Goal: Information Seeking & Learning: Find specific fact

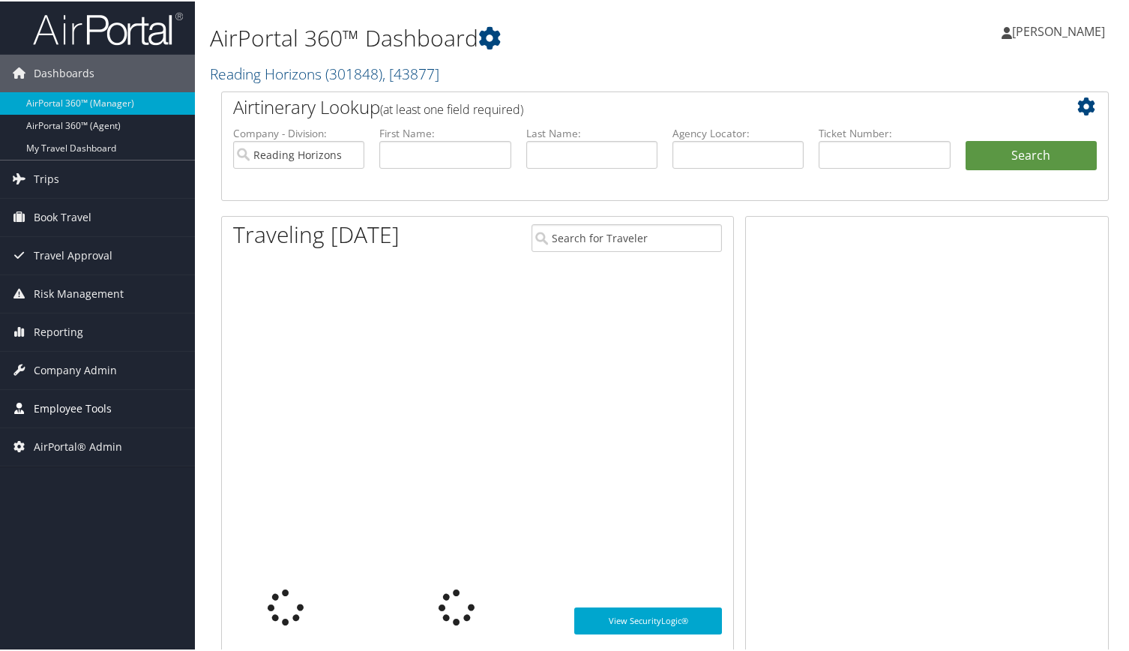
click at [77, 407] on span "Employee Tools" at bounding box center [73, 406] width 78 height 37
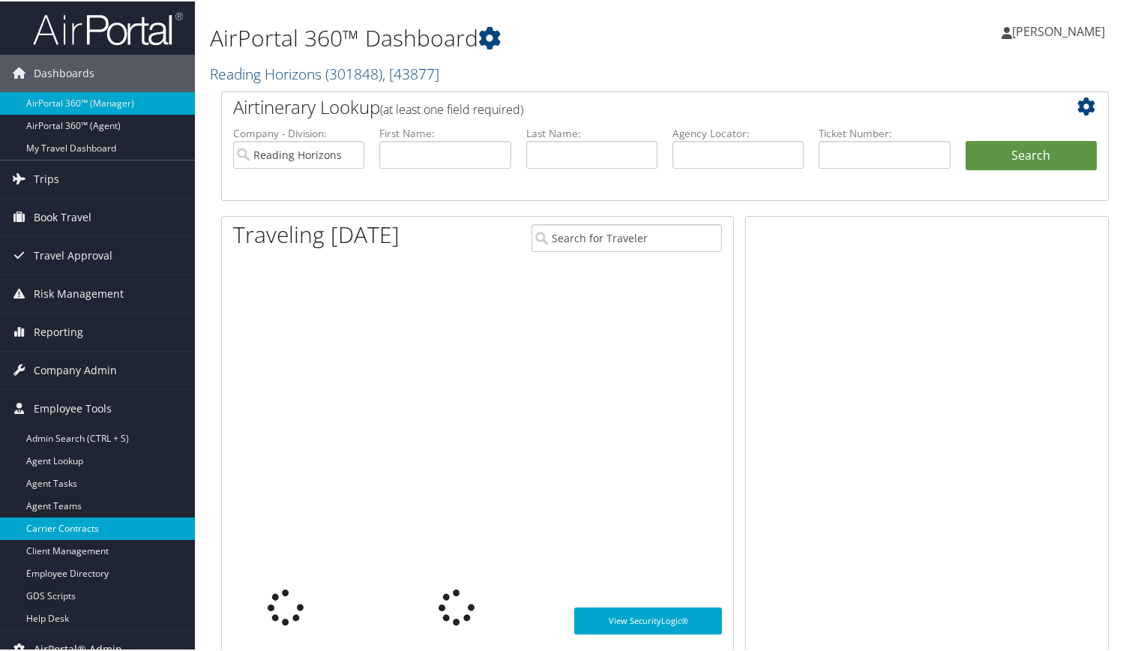
click at [82, 526] on link "Carrier Contracts" at bounding box center [97, 527] width 195 height 22
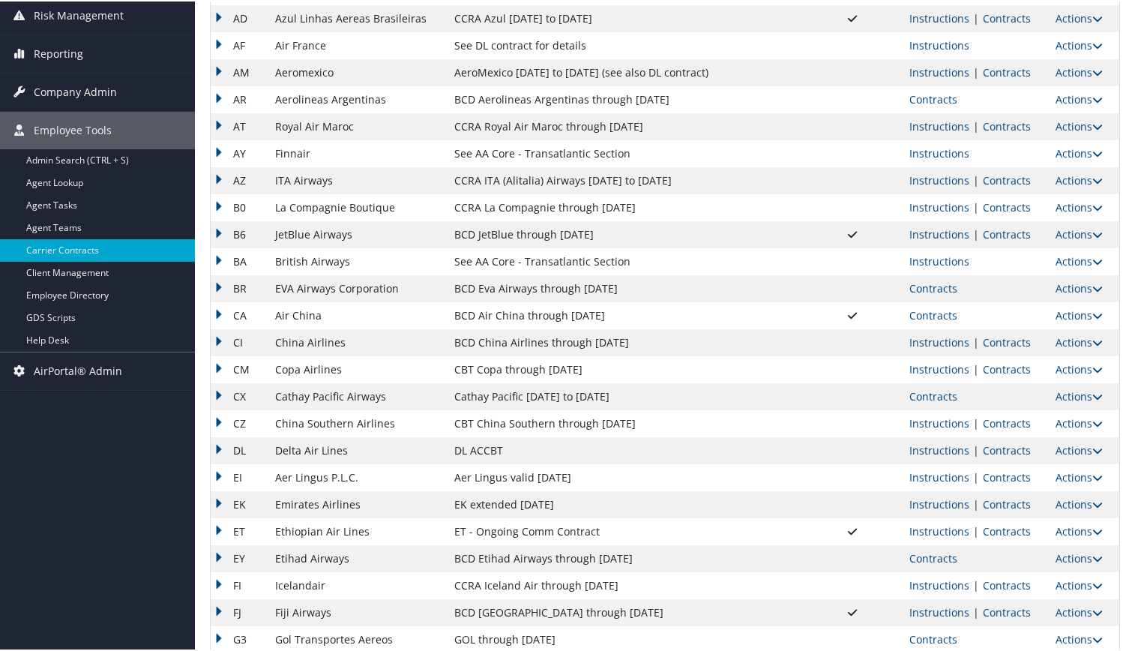
scroll to position [500, 0]
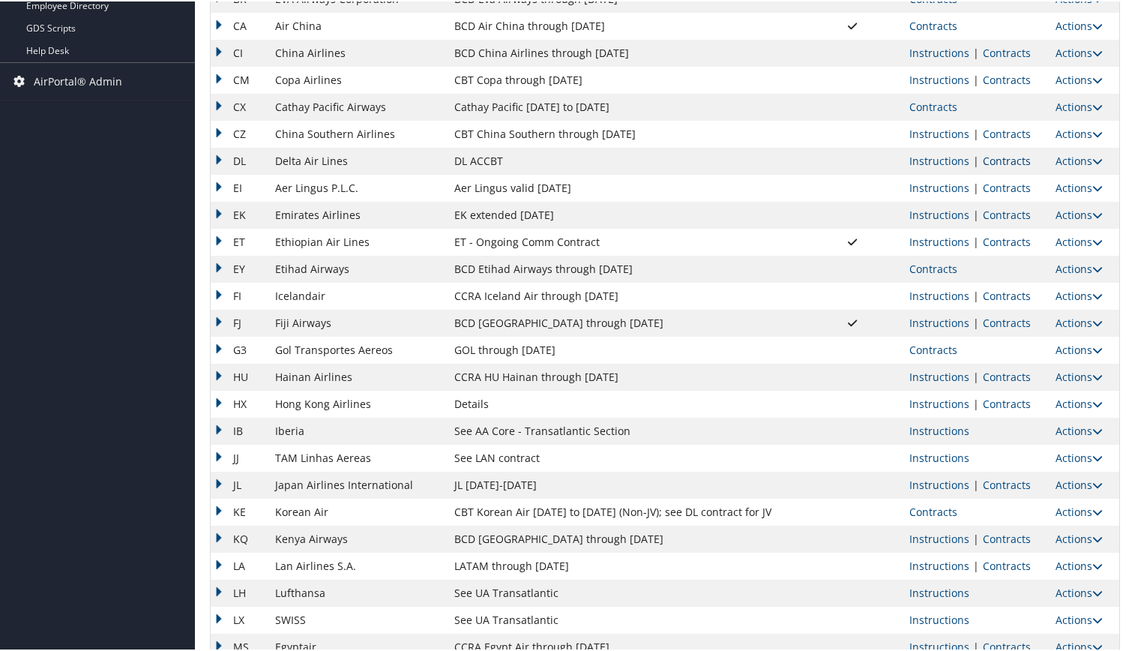
click at [988, 159] on link "Contracts" at bounding box center [1007, 159] width 48 height 14
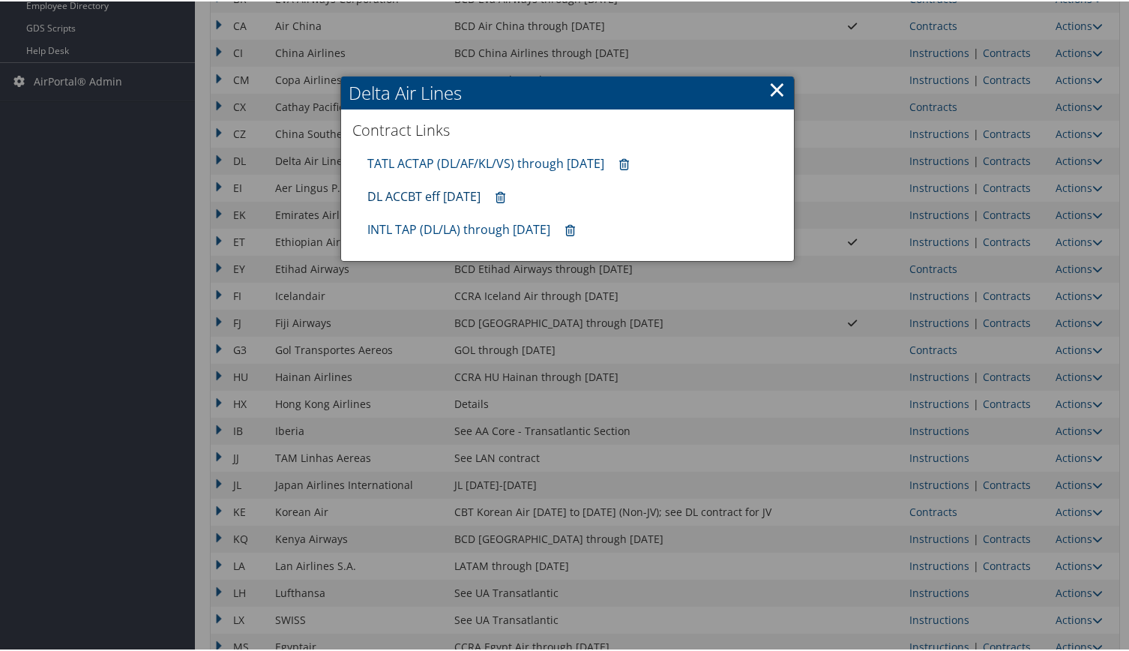
click at [435, 193] on link "DL ACCBT eff [DATE]" at bounding box center [423, 195] width 113 height 16
click at [768, 91] on link "×" at bounding box center [776, 88] width 17 height 30
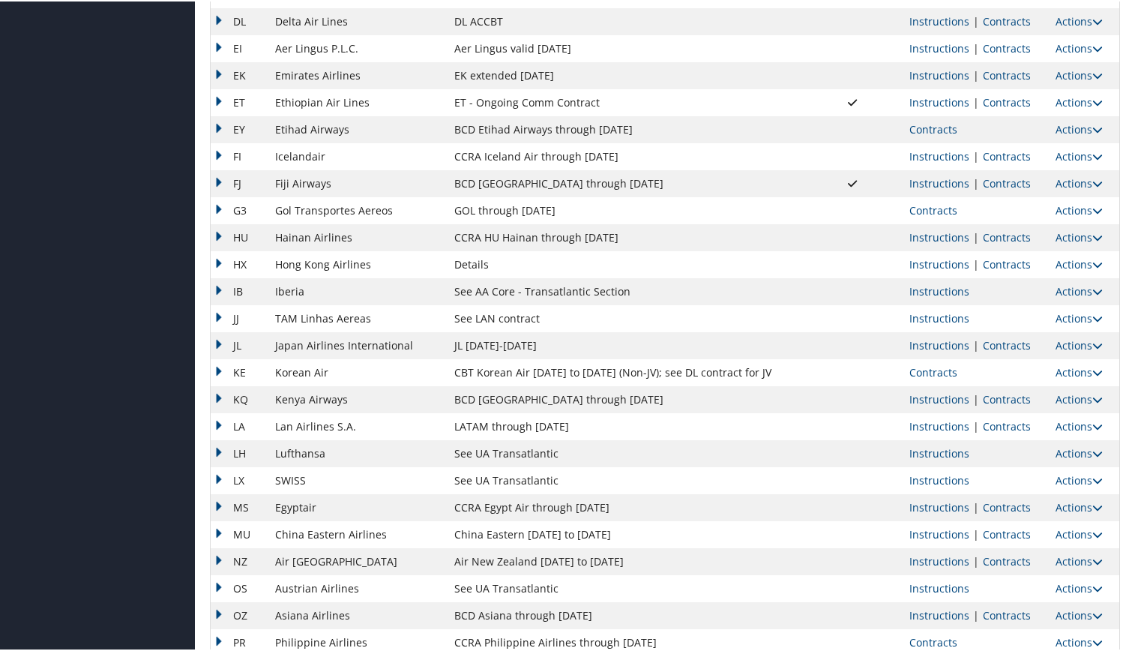
scroll to position [1101, 0]
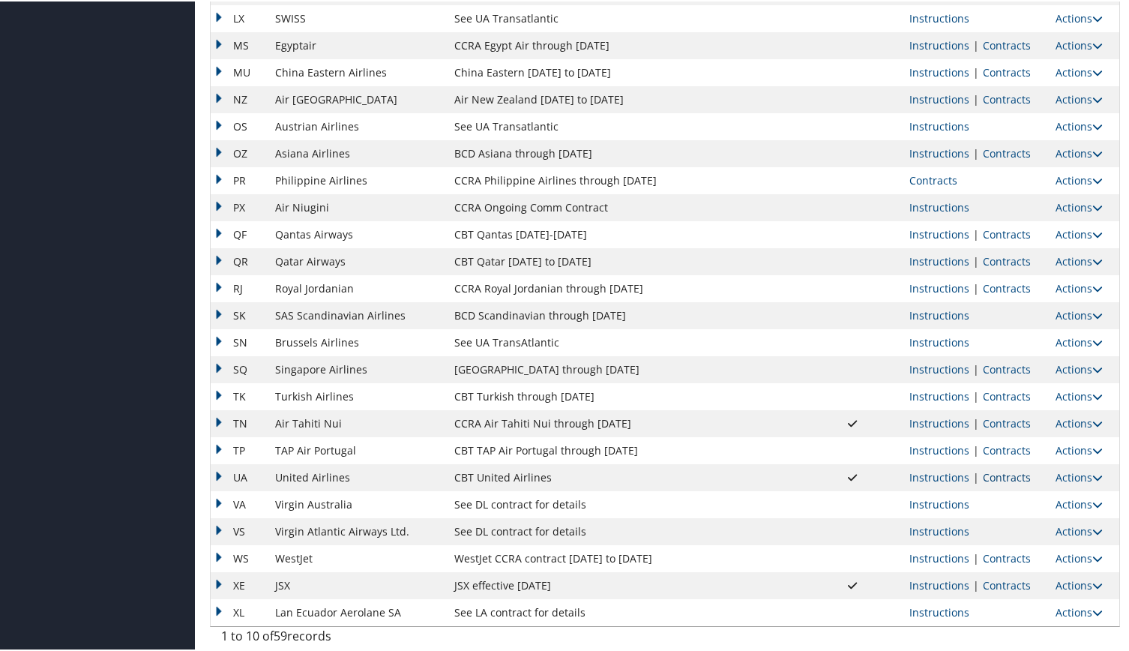
click at [1013, 474] on link "Contracts" at bounding box center [1007, 475] width 48 height 14
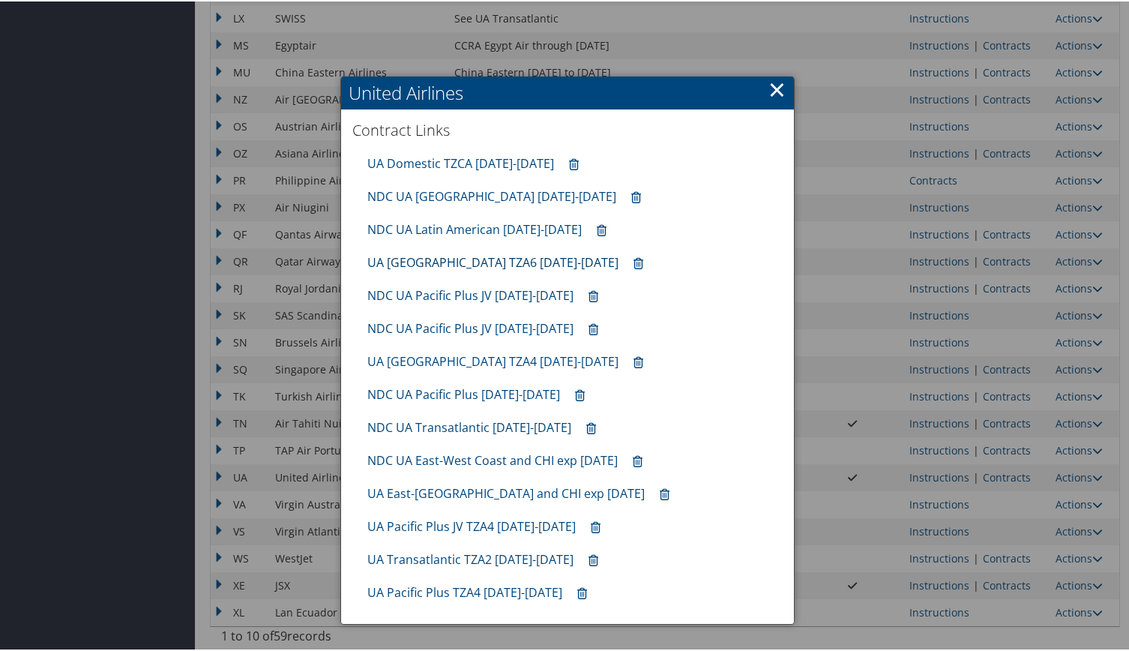
click at [441, 262] on link "UA [GEOGRAPHIC_DATA] TZA6 [DATE]-[DATE]" at bounding box center [492, 261] width 251 height 16
click at [774, 91] on link "×" at bounding box center [776, 88] width 17 height 30
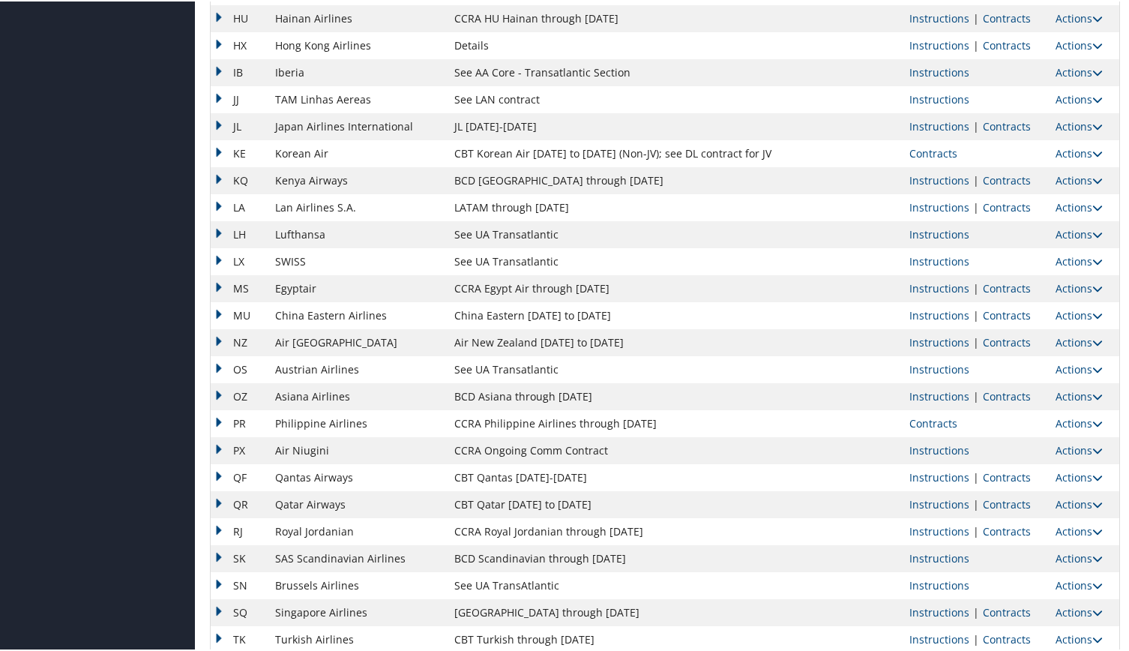
scroll to position [851, 0]
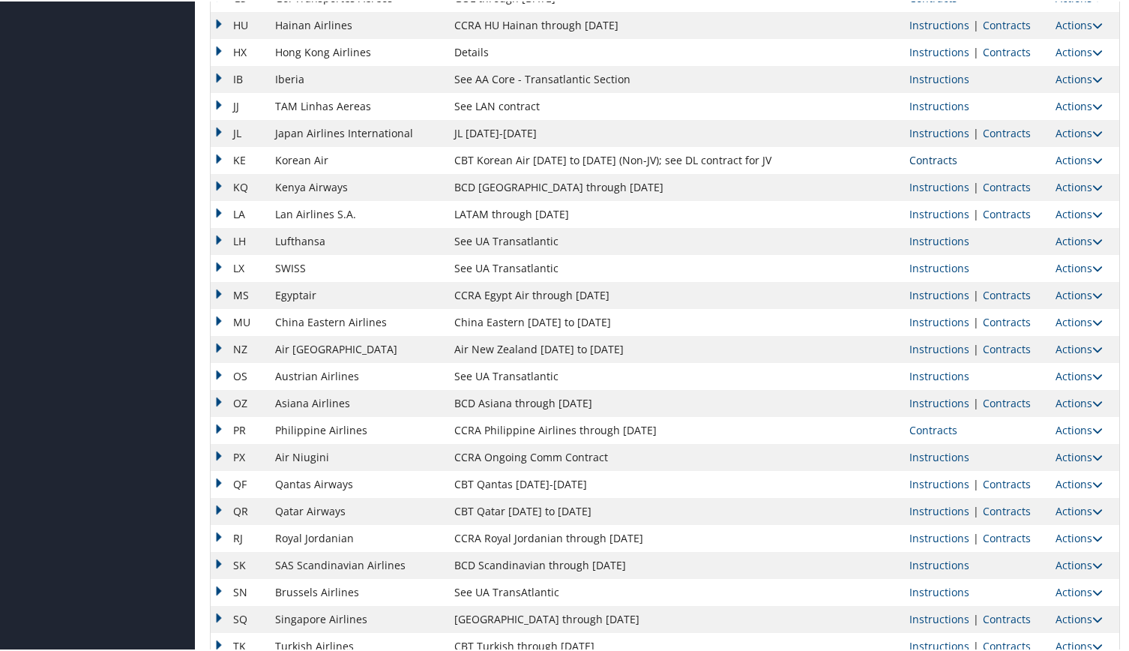
click at [938, 161] on link "Contracts" at bounding box center [933, 158] width 48 height 14
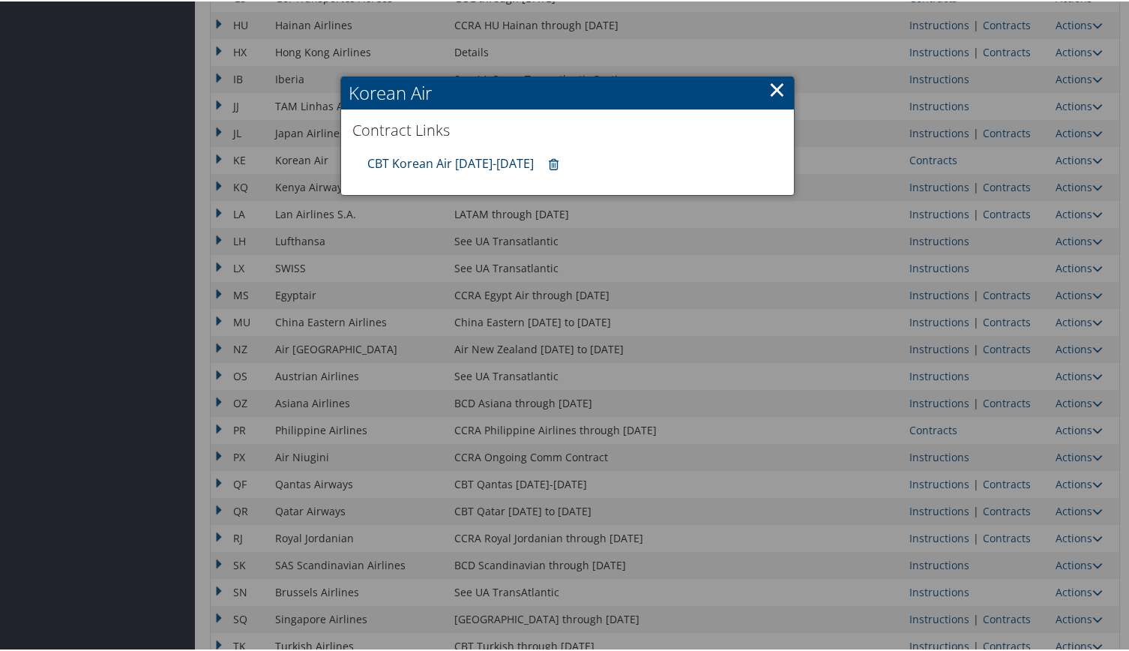
click at [438, 157] on link "CBT Korean Air [DATE]-[DATE]" at bounding box center [450, 162] width 166 height 16
click at [774, 88] on link "×" at bounding box center [776, 88] width 17 height 30
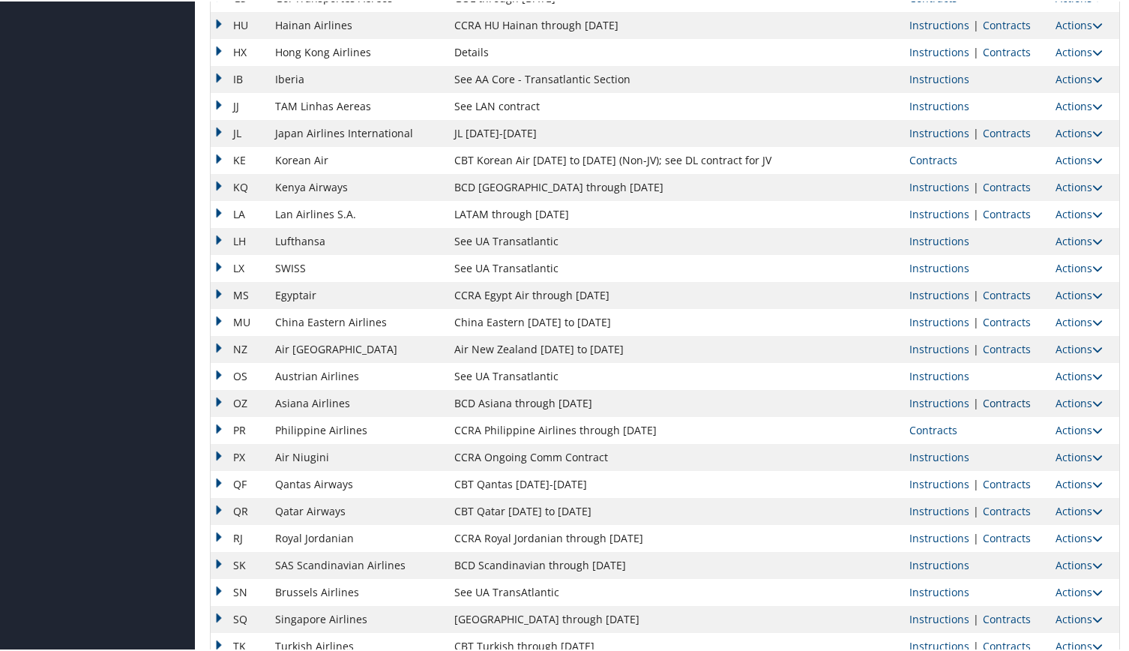
click at [1005, 402] on link "Contracts" at bounding box center [1007, 401] width 48 height 14
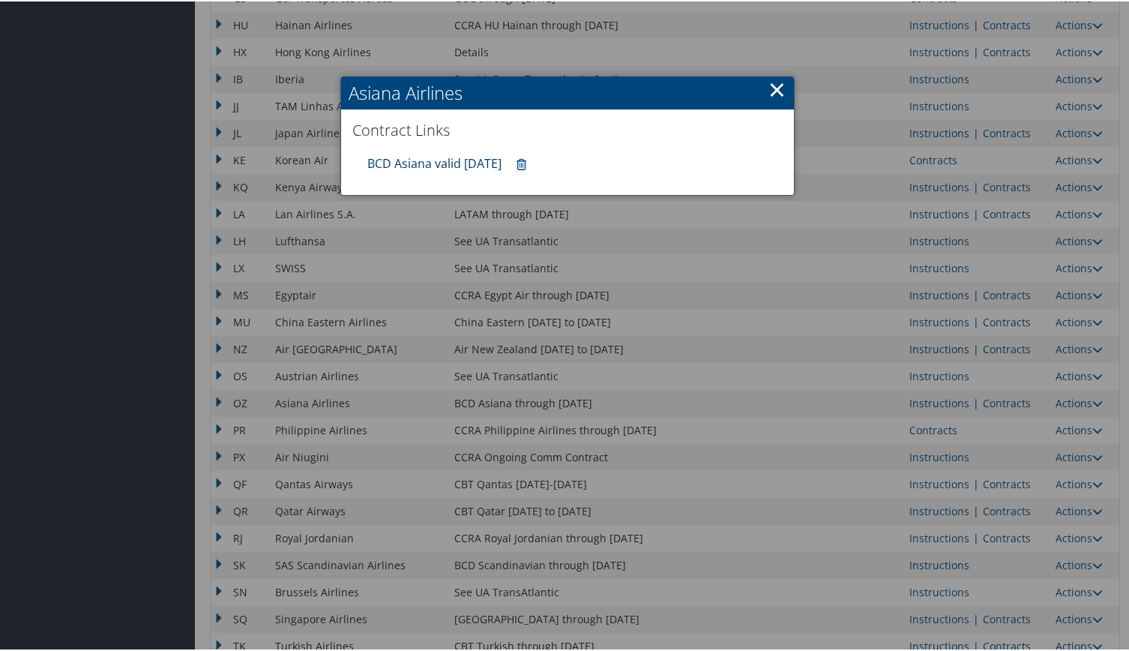
click at [405, 159] on link "BCD Asiana valid [DATE]" at bounding box center [434, 162] width 134 height 16
